Goal: Ask a question: Seek information or help from site administrators or community

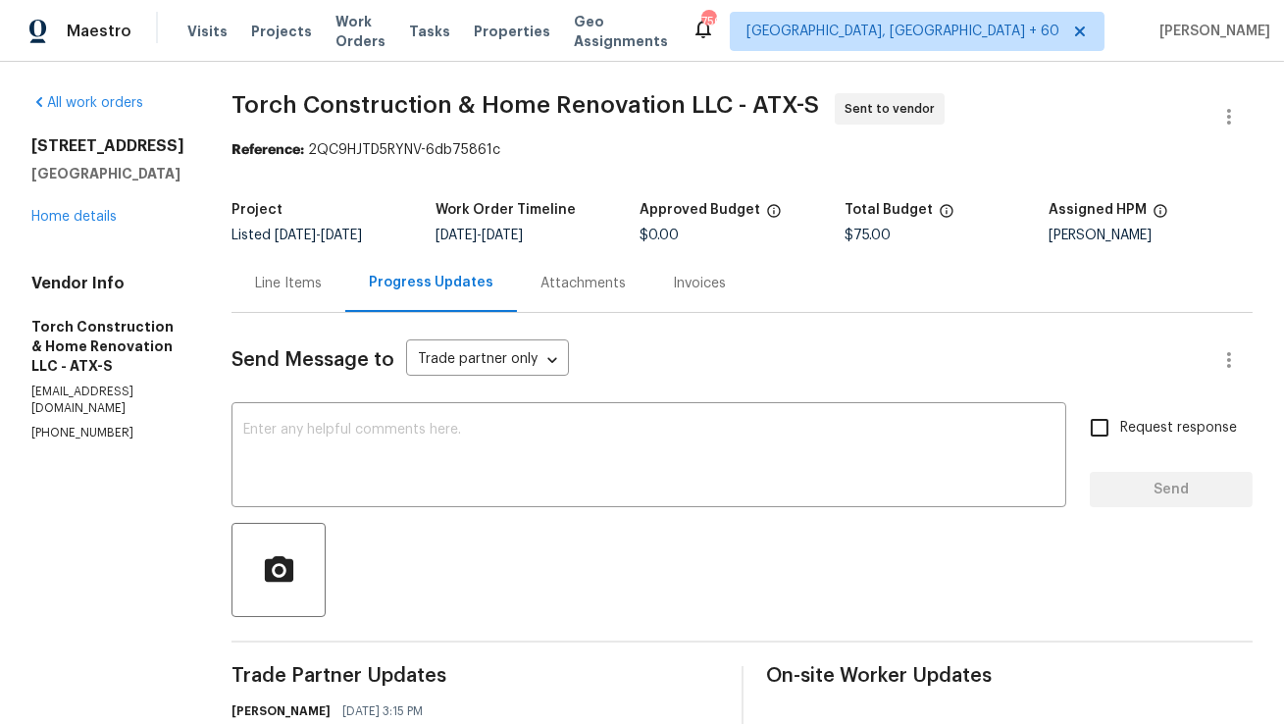
click at [322, 284] on div "Line Items" at bounding box center [288, 284] width 67 height 20
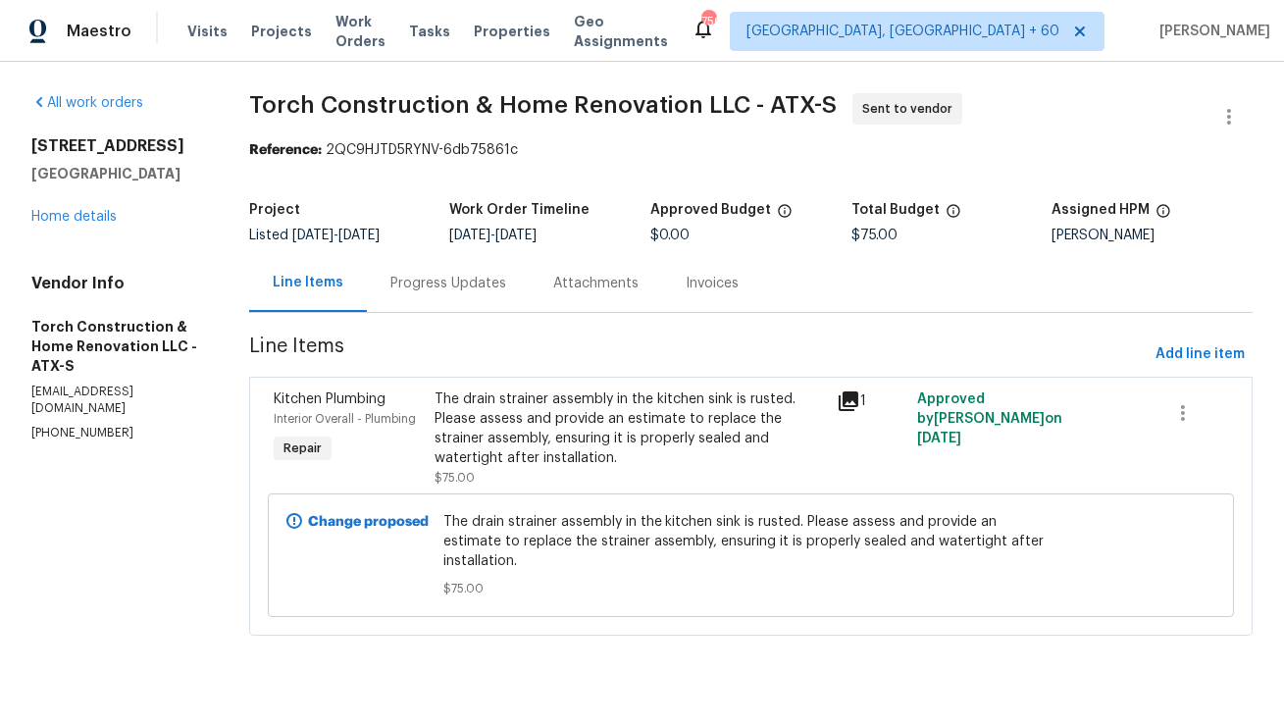
click at [486, 306] on div "Progress Updates" at bounding box center [448, 283] width 163 height 58
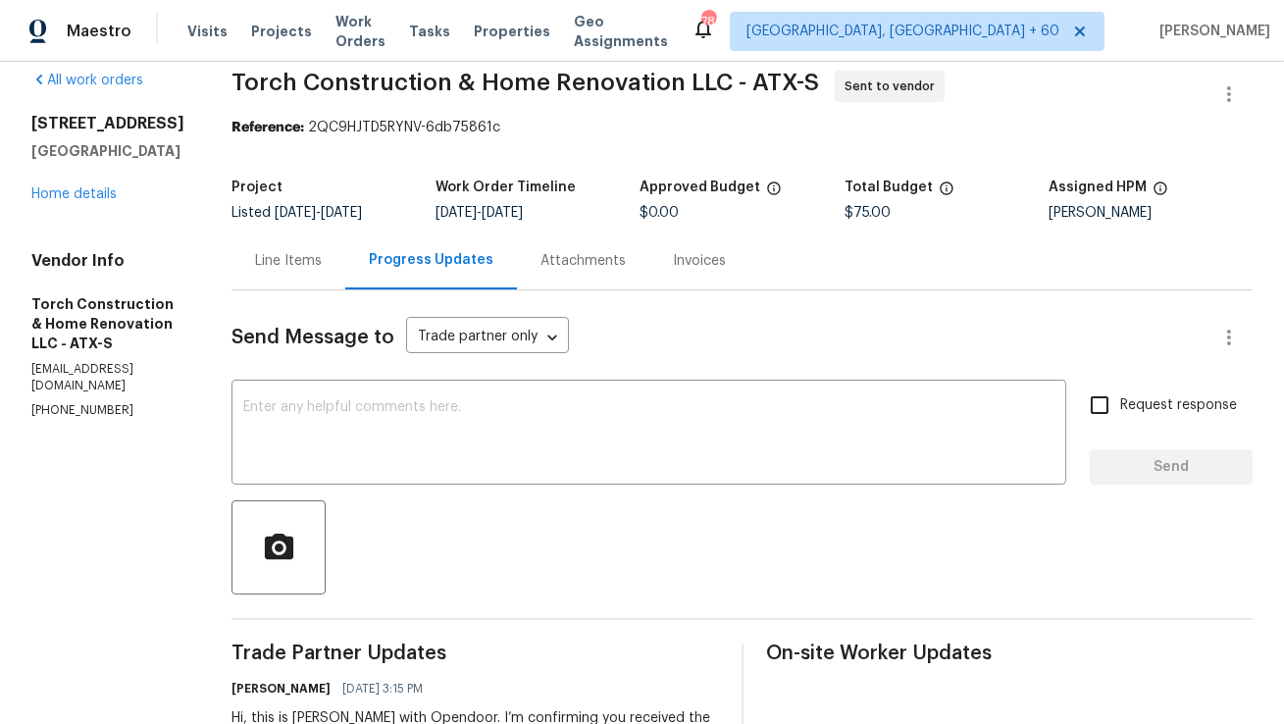
scroll to position [27, 0]
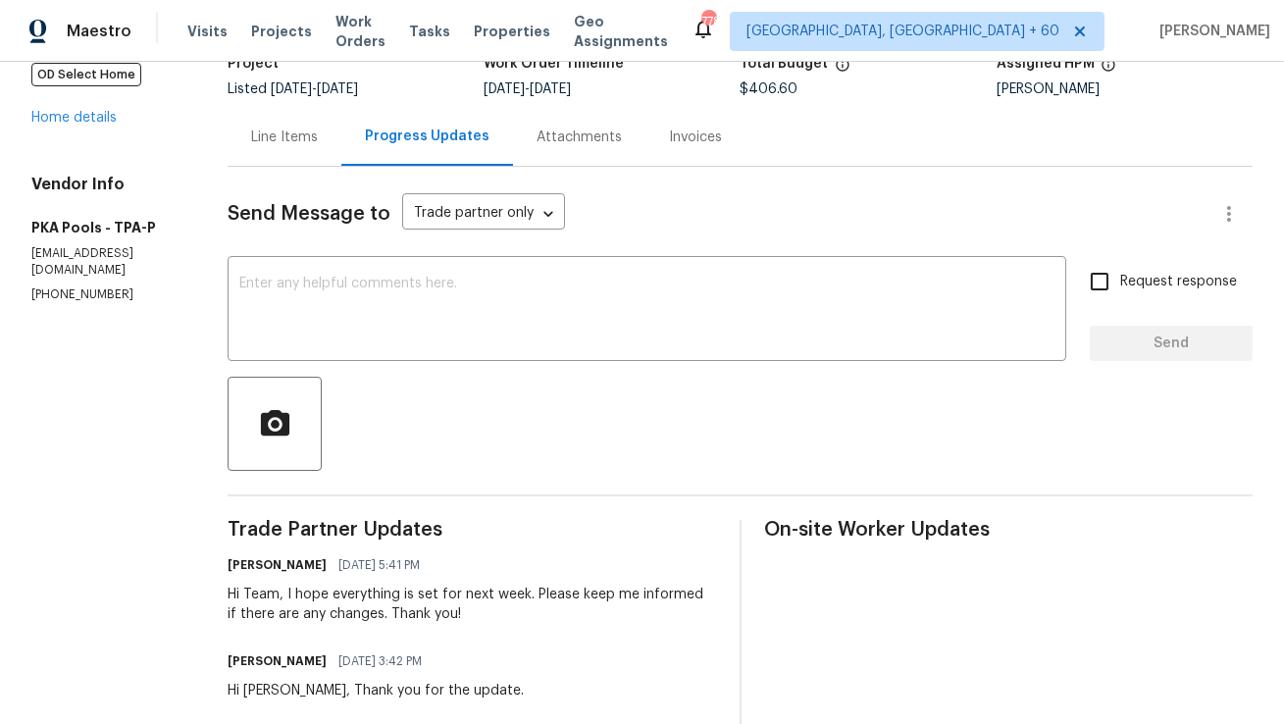
scroll to position [105, 0]
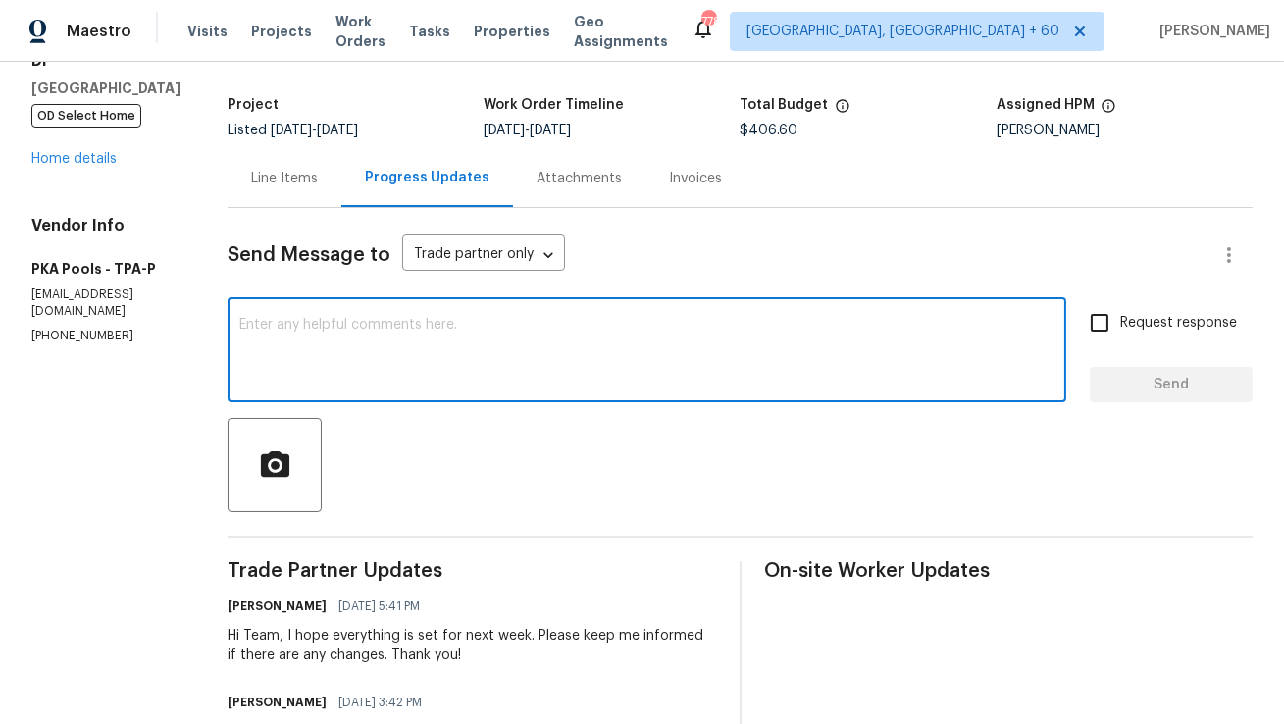
click at [543, 341] on textarea at bounding box center [646, 352] width 815 height 69
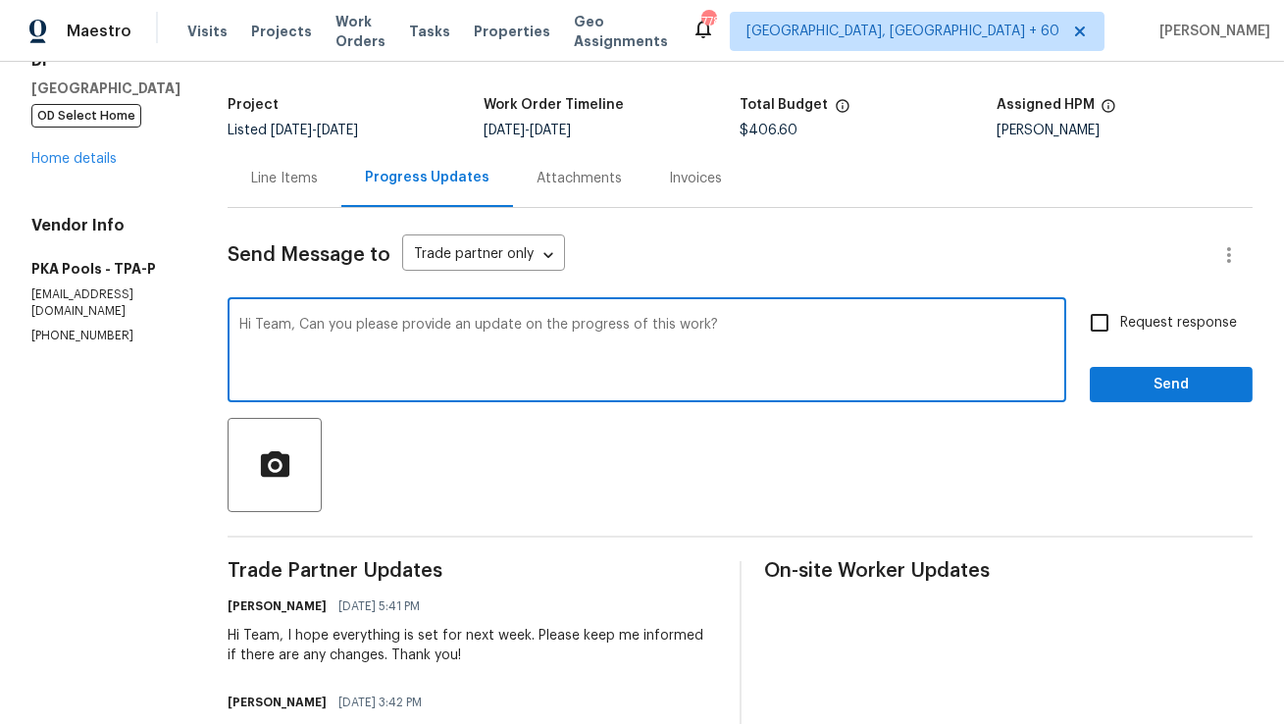
type textarea "Hi Team, Can you please provide an update on the progress of this work?"
click at [739, 435] on div at bounding box center [740, 465] width 1025 height 94
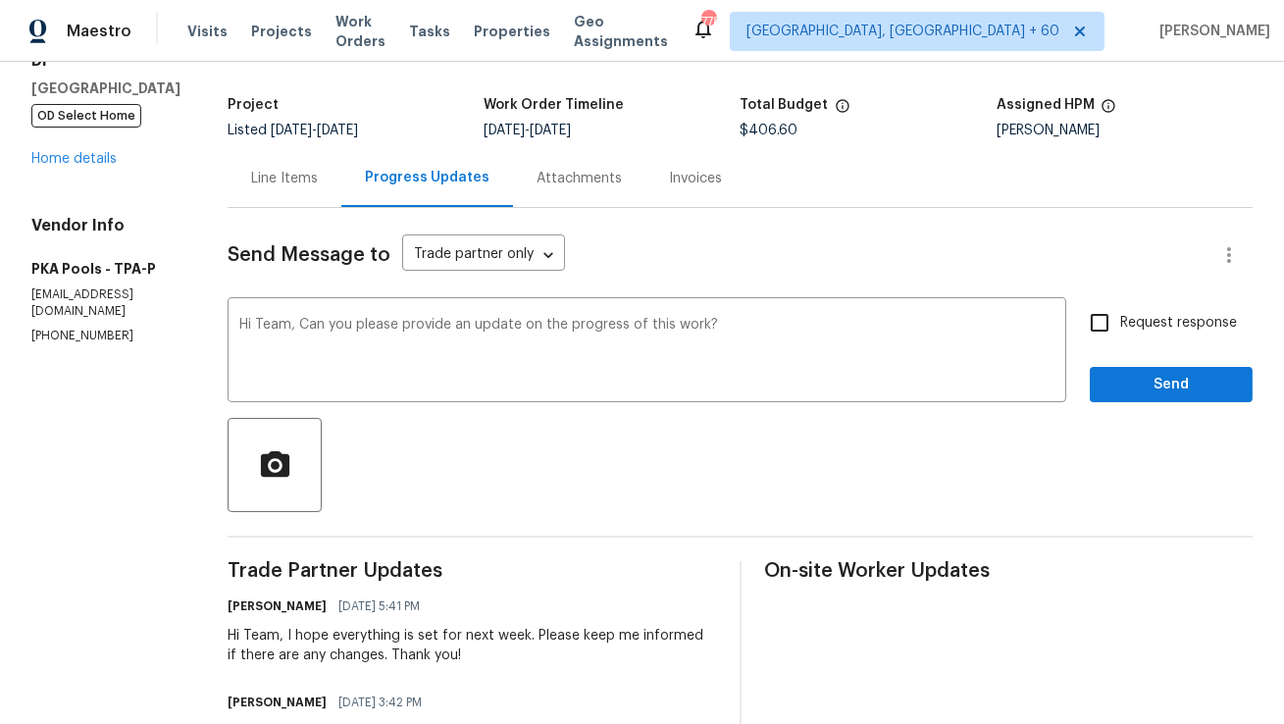
click at [1110, 332] on input "Request response" at bounding box center [1099, 322] width 41 height 41
checkbox input "true"
click at [1142, 383] on span "Send" at bounding box center [1171, 385] width 131 height 25
